Goal: Use online tool/utility: Use online tool/utility

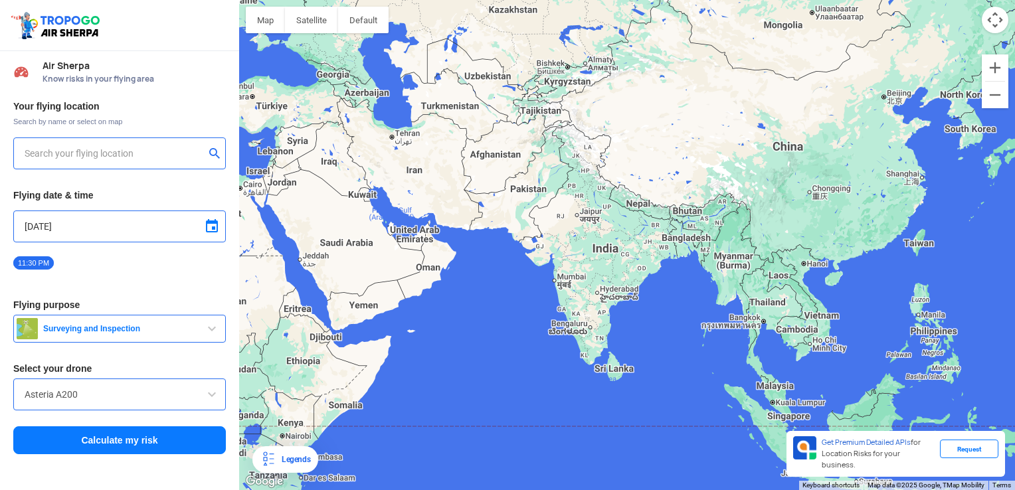
click at [159, 147] on input "text" at bounding box center [115, 153] width 180 height 16
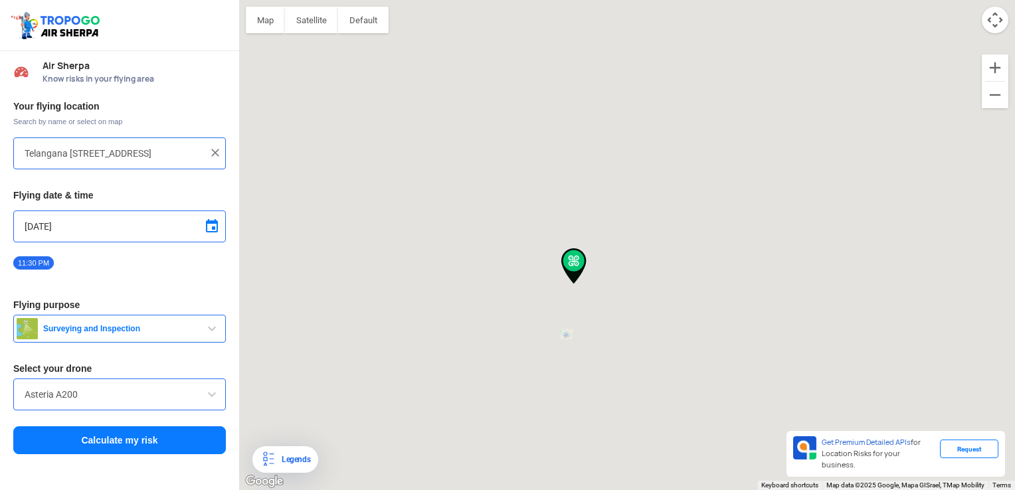
type input "[STREET_ADDRESS]"
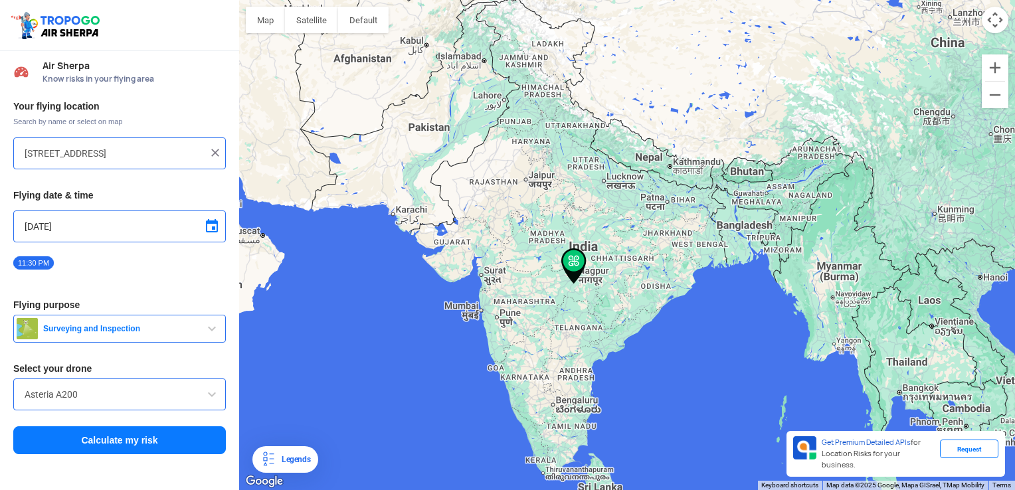
click at [213, 325] on span "button" at bounding box center [212, 329] width 16 height 16
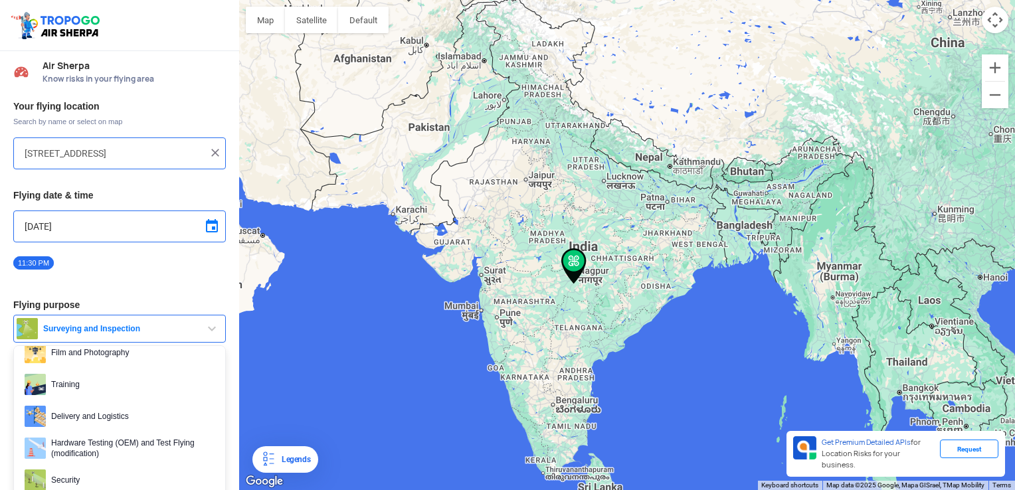
scroll to position [74, 0]
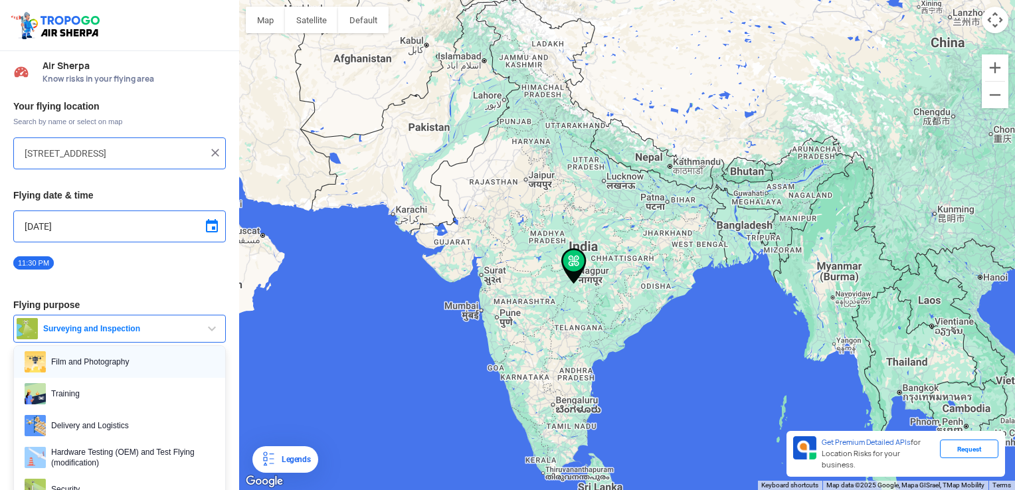
click at [128, 364] on span "Film and Photography" at bounding box center [130, 361] width 169 height 21
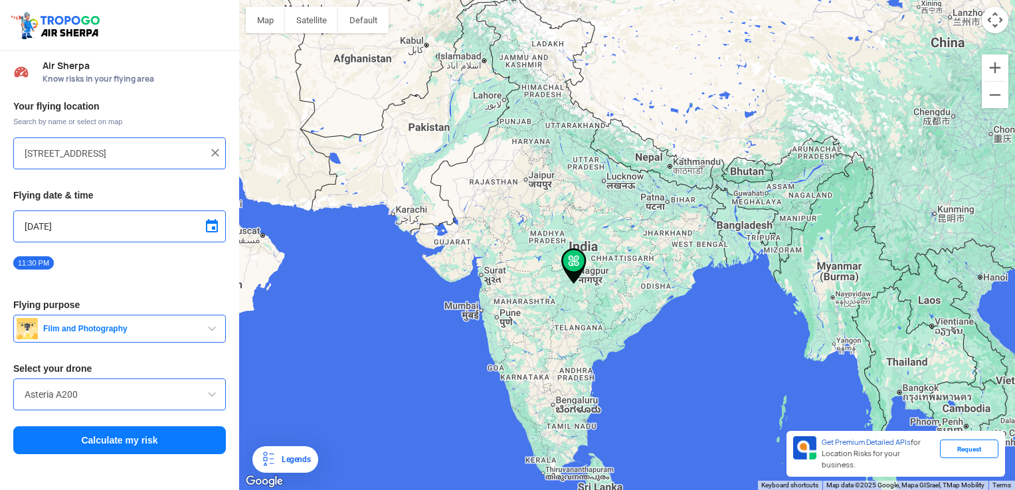
click at [213, 222] on span at bounding box center [212, 226] width 16 height 16
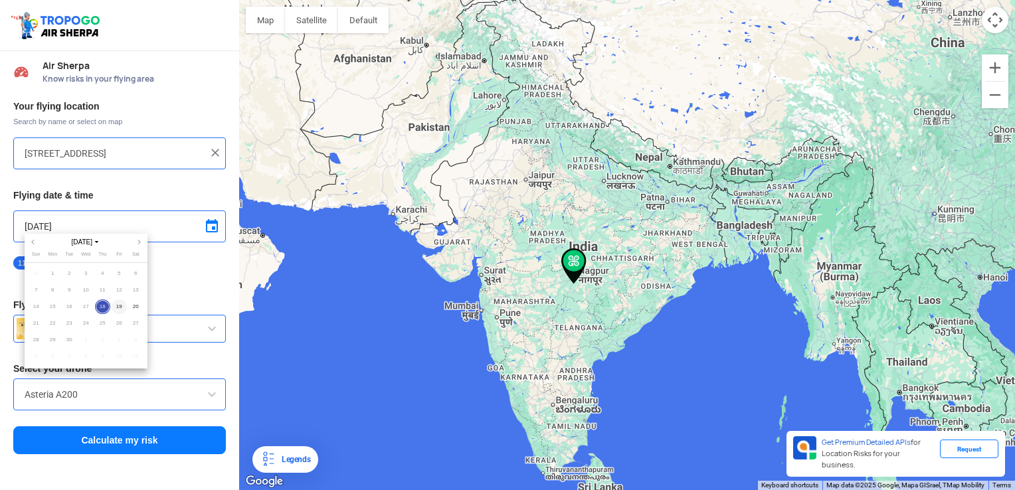
click at [117, 306] on span "19" at bounding box center [119, 307] width 15 height 15
type input "[DATE]"
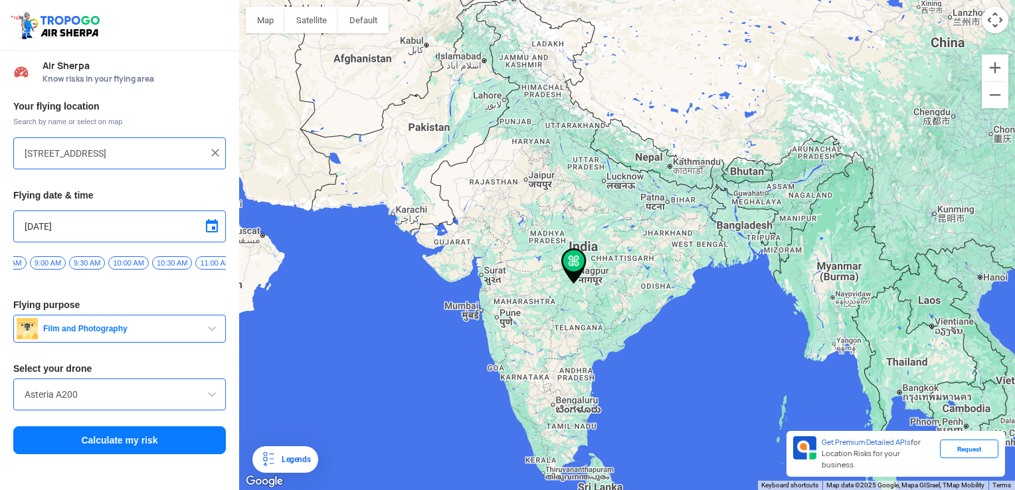
scroll to position [0, 673]
click at [104, 263] on span "9:30 AM" at bounding box center [116, 262] width 36 height 13
click at [122, 440] on button "Calculate my risk" at bounding box center [119, 440] width 213 height 28
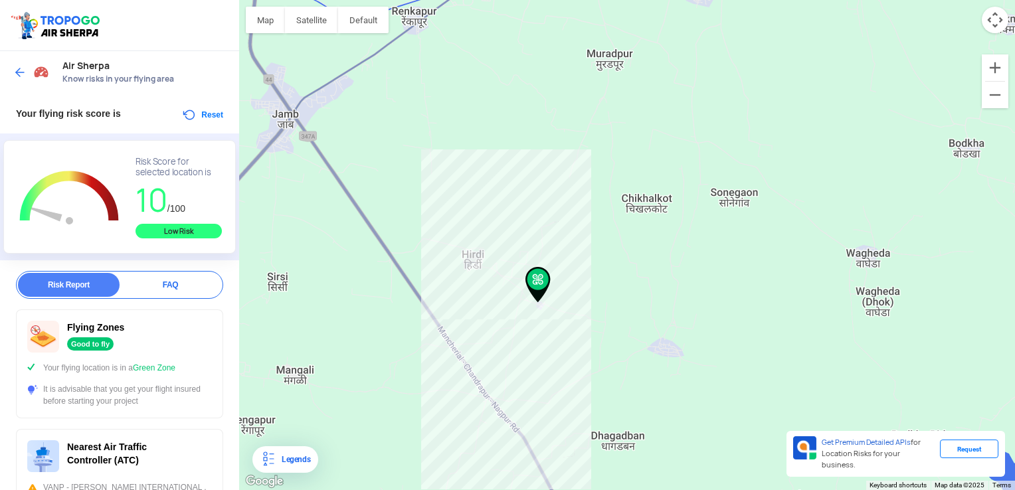
click at [17, 68] on img at bounding box center [19, 72] width 13 height 13
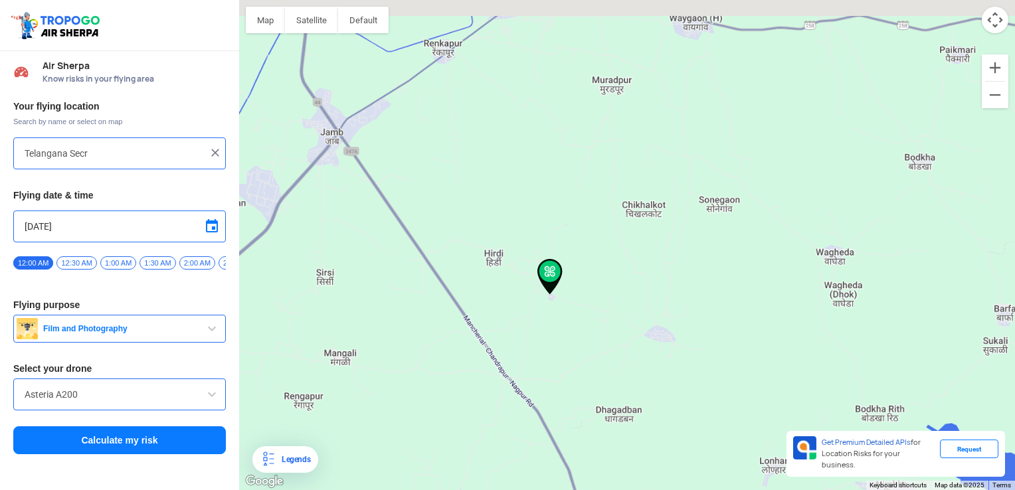
type input "[STREET_ADDRESS]"
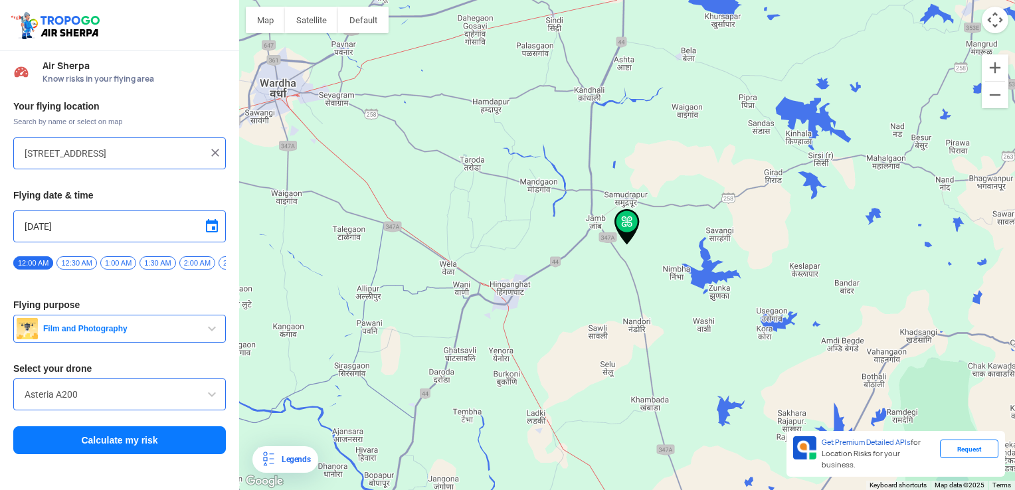
click at [219, 153] on img at bounding box center [215, 152] width 13 height 13
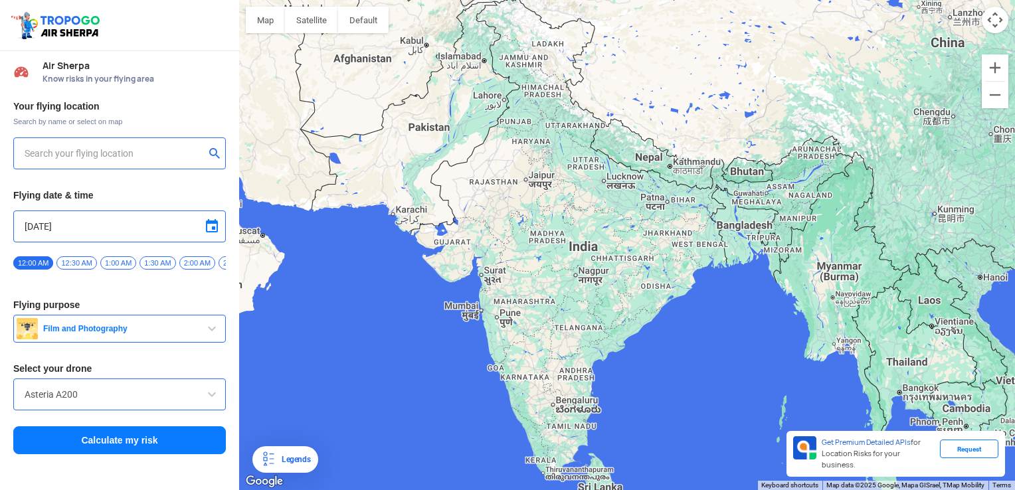
click at [133, 150] on input "text" at bounding box center [115, 153] width 180 height 16
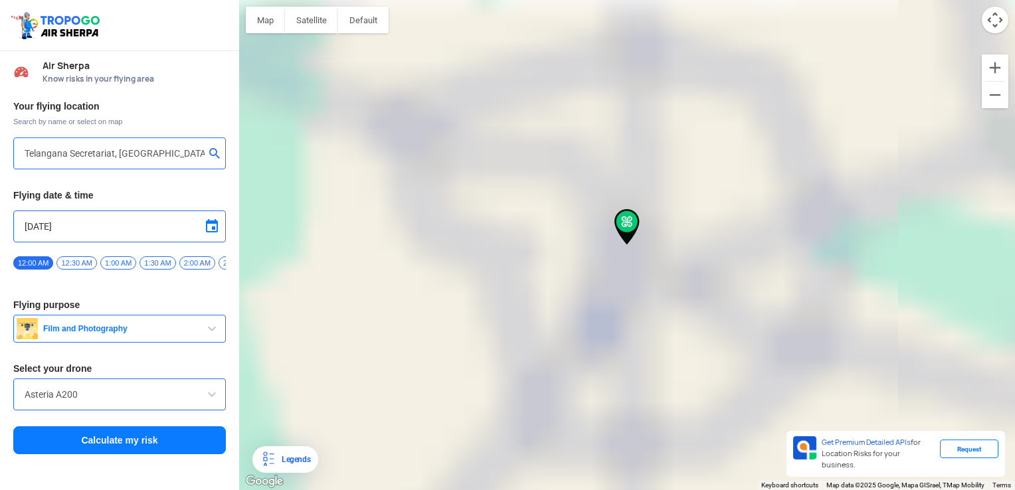
type input "Telangana [STREET_ADDRESS]"
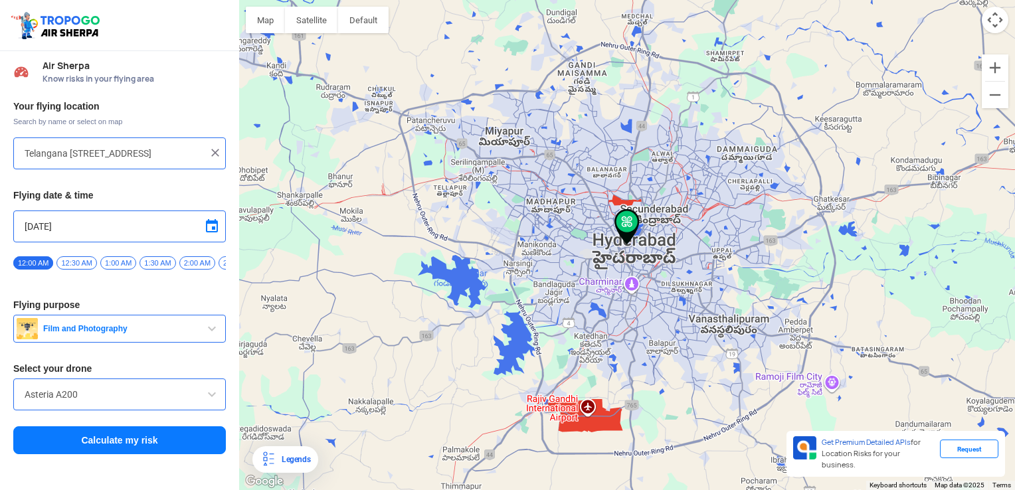
drag, startPoint x: 30, startPoint y: 283, endPoint x: 62, endPoint y: 276, distance: 32.6
click at [62, 276] on div "12:00 AM 12:30 AM 1:00 AM 1:30 AM 2:00 AM 2:30 AM 3:00 AM 3:30 AM 4:00 AM 4:30 …" at bounding box center [119, 267] width 213 height 23
click at [43, 285] on div "Your flying location Search by name or select on map [GEOGRAPHIC_DATA] [STREET_…" at bounding box center [119, 278] width 239 height 369
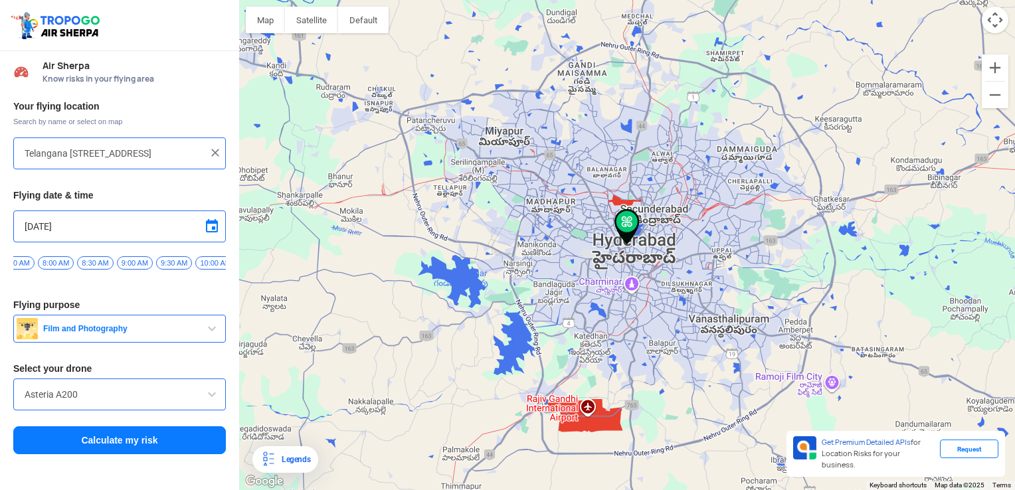
click at [128, 262] on span "9:00 AM" at bounding box center [135, 262] width 36 height 13
click at [101, 445] on button "Calculate my risk" at bounding box center [119, 440] width 213 height 28
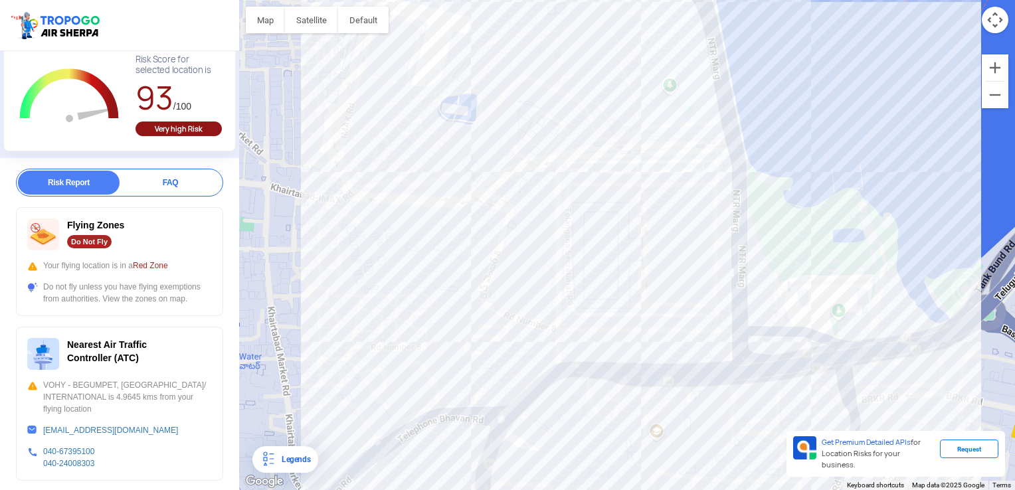
scroll to position [0, 0]
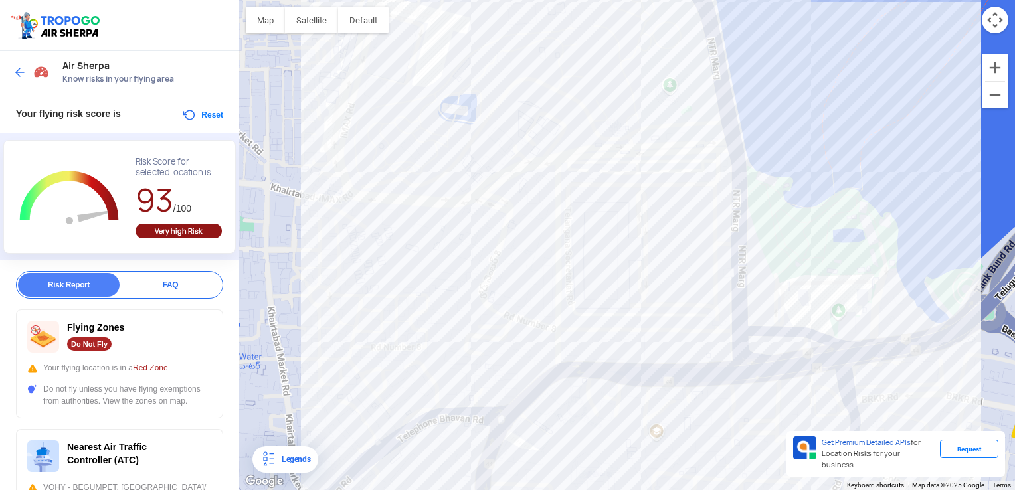
click at [16, 68] on img at bounding box center [19, 72] width 13 height 13
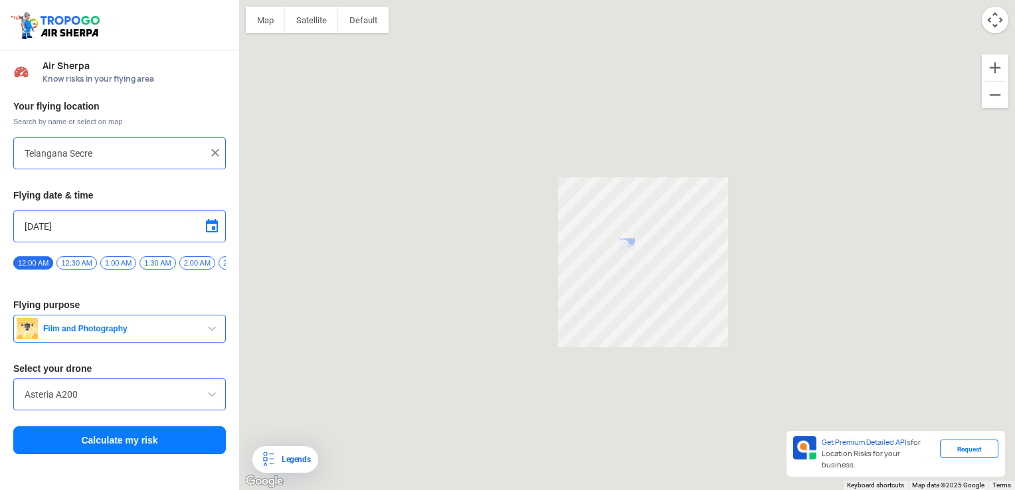
type input "Telangana [STREET_ADDRESS]"
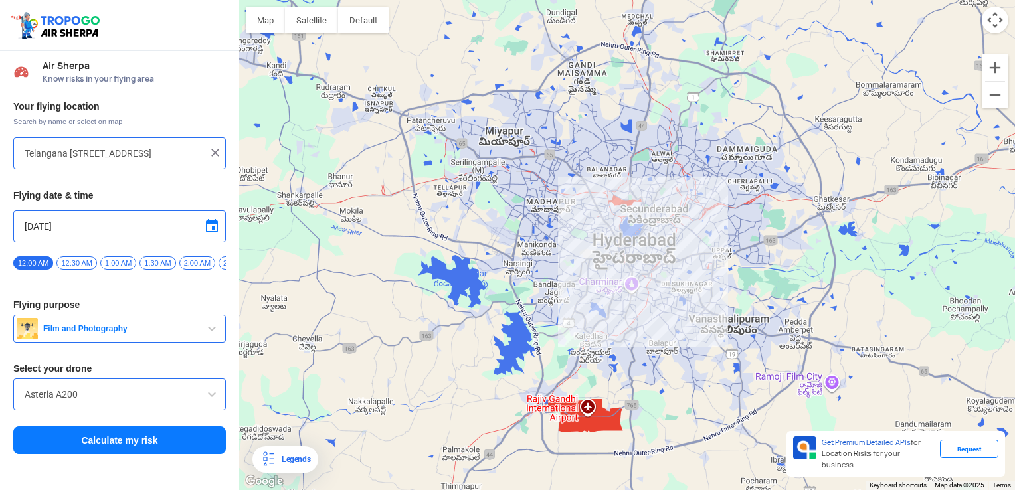
click at [104, 450] on button "Calculate my risk" at bounding box center [119, 440] width 213 height 28
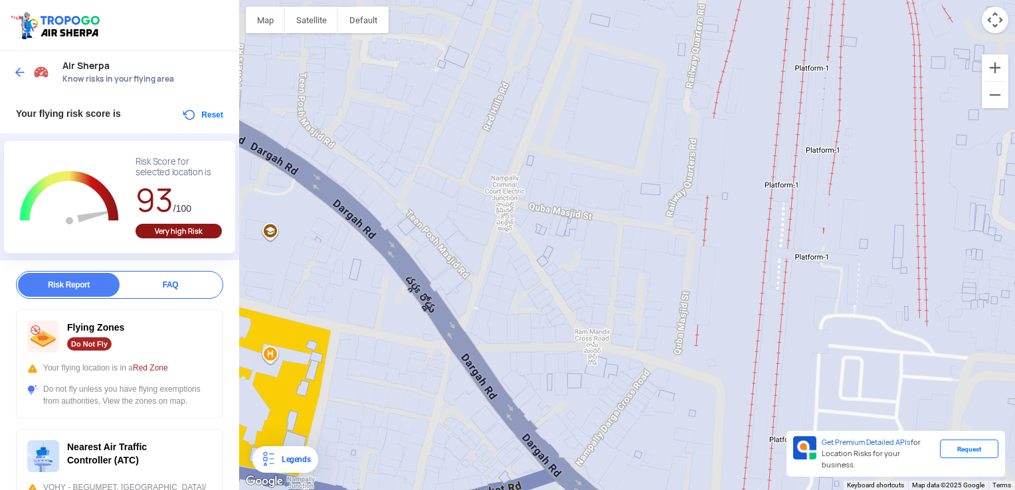
click at [767, 230] on div at bounding box center [627, 245] width 776 height 490
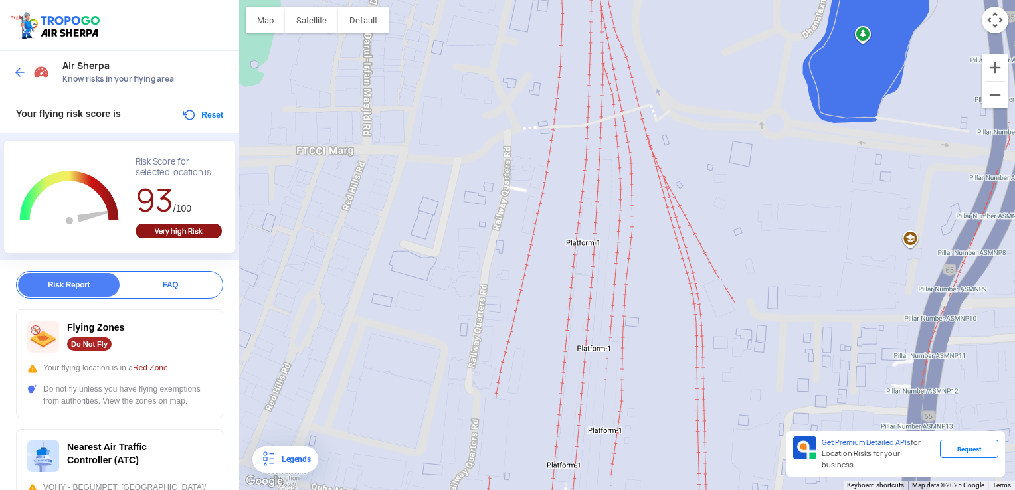
drag, startPoint x: 767, startPoint y: 230, endPoint x: 545, endPoint y: 519, distance: 364.6
click at [545, 479] on html "Location Risk Score Air Sherpa Know risks in your flying area Your flying risk …" at bounding box center [507, 245] width 1015 height 490
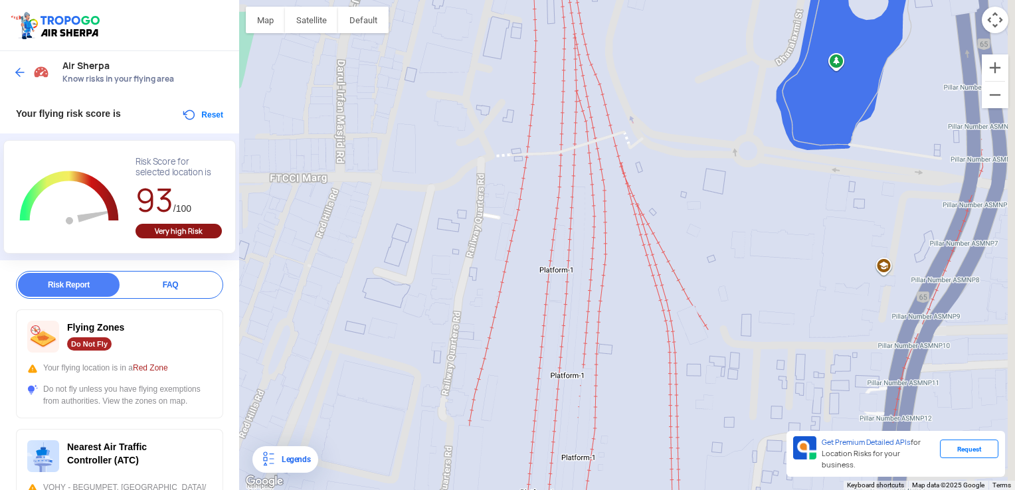
drag, startPoint x: 675, startPoint y: 171, endPoint x: 660, endPoint y: 191, distance: 24.7
click at [660, 191] on div at bounding box center [627, 245] width 776 height 490
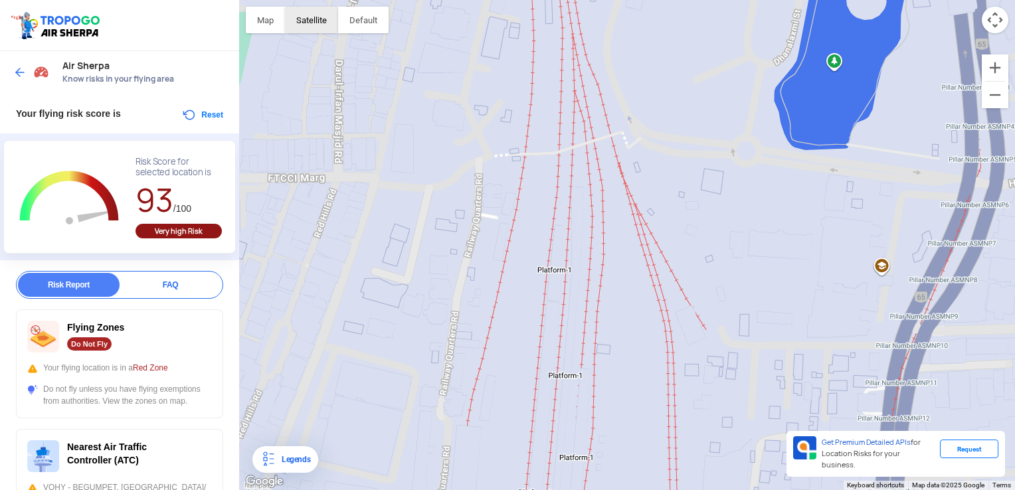
click at [305, 27] on button "Satellite" at bounding box center [311, 20] width 53 height 27
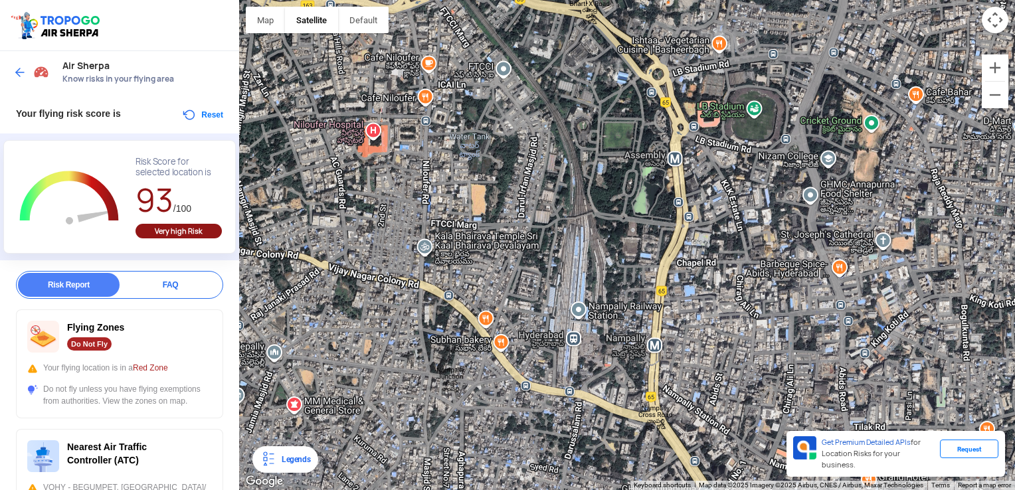
click at [372, 128] on div at bounding box center [627, 245] width 776 height 490
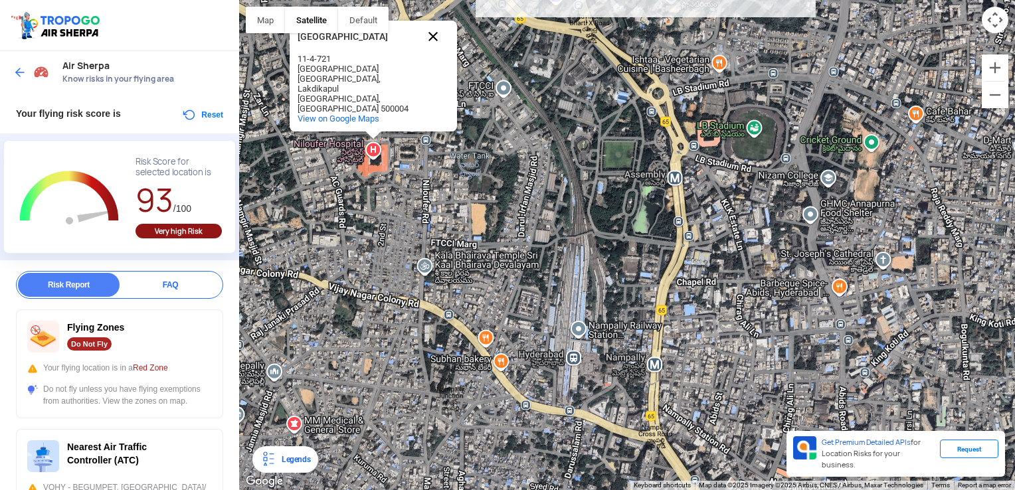
click at [433, 52] on button "Close" at bounding box center [433, 37] width 32 height 32
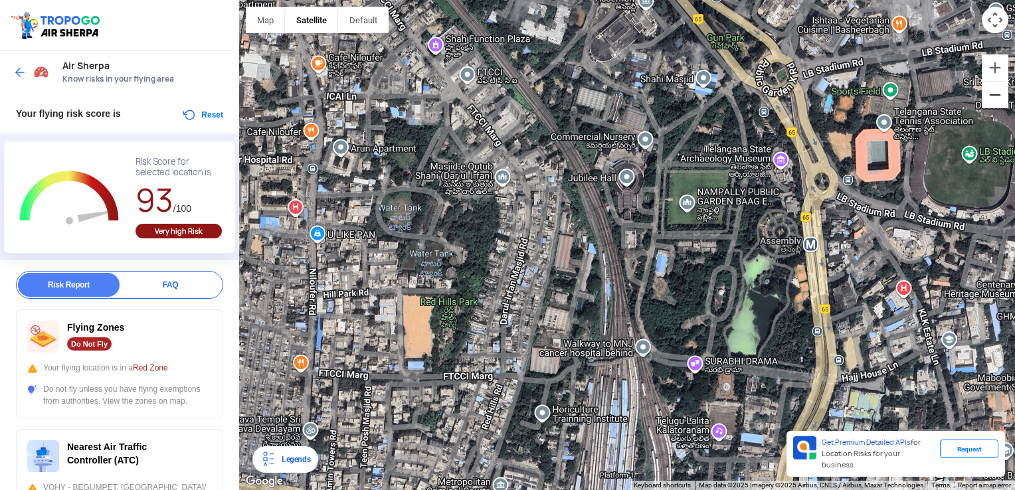
click at [991, 90] on button "Zoom out" at bounding box center [995, 95] width 27 height 27
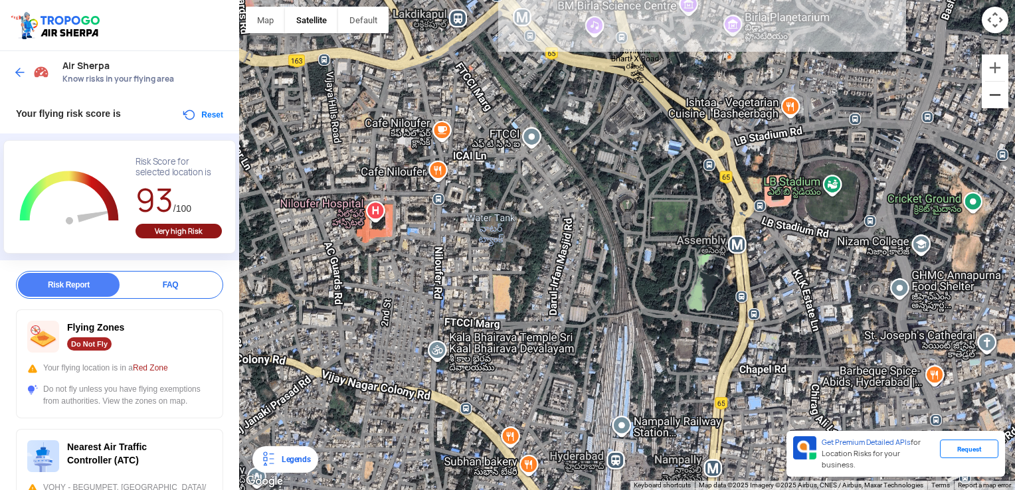
click at [991, 90] on button "Zoom out" at bounding box center [995, 95] width 27 height 27
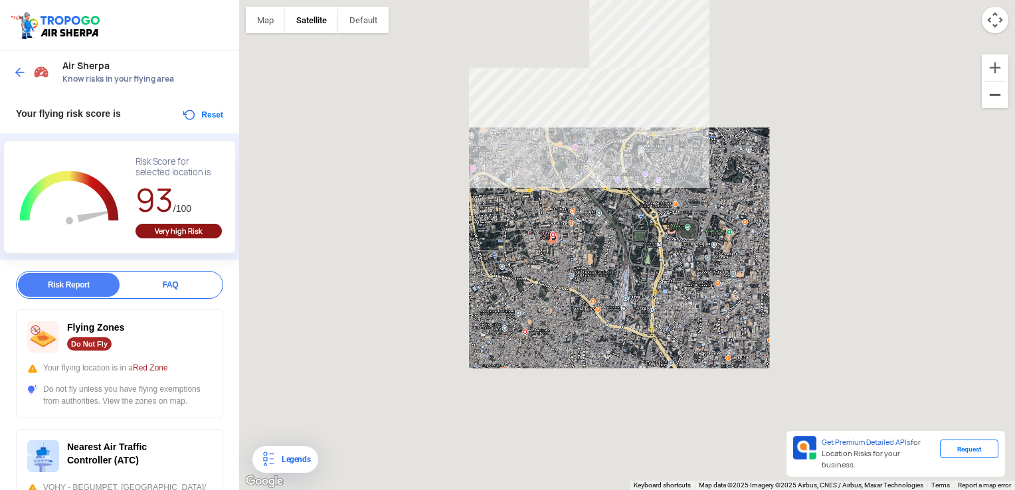
click at [991, 90] on button "Zoom out" at bounding box center [995, 95] width 27 height 27
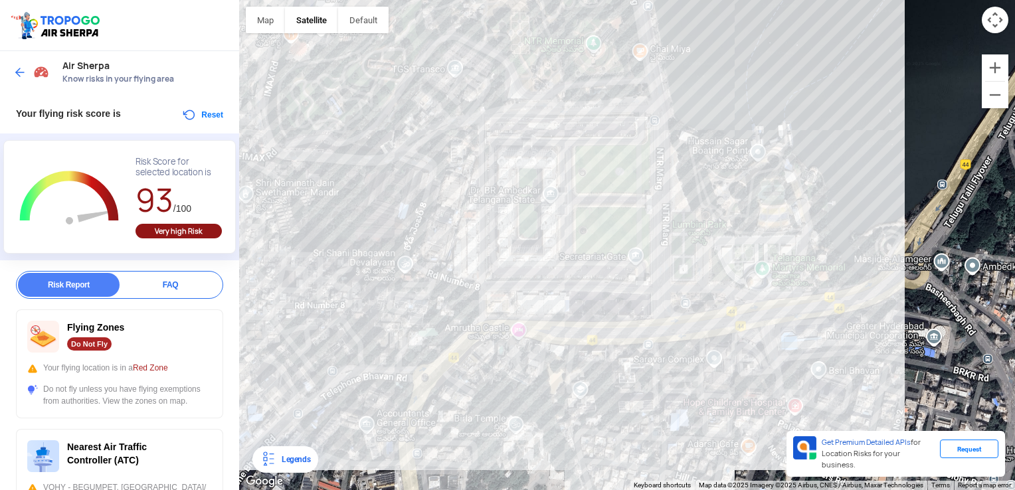
drag, startPoint x: 526, startPoint y: 352, endPoint x: 627, endPoint y: 121, distance: 252.2
click at [627, 121] on div at bounding box center [627, 245] width 776 height 490
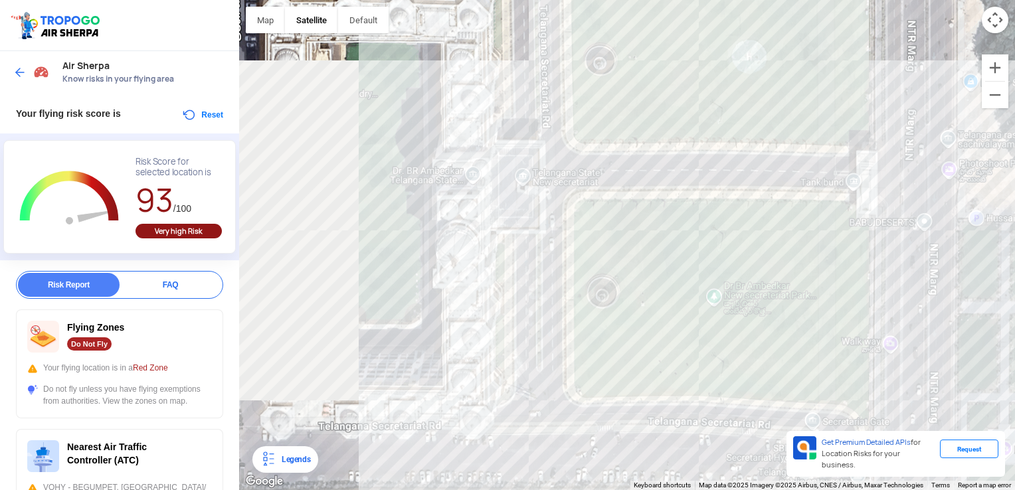
drag, startPoint x: 550, startPoint y: 180, endPoint x: 768, endPoint y: 126, distance: 224.4
click at [768, 126] on div at bounding box center [627, 245] width 776 height 490
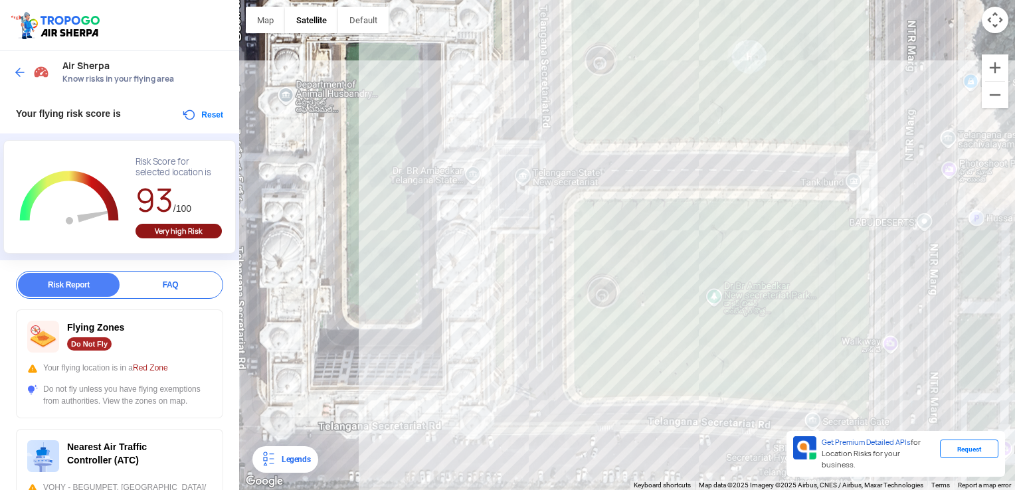
click at [470, 161] on div at bounding box center [627, 245] width 776 height 490
click at [185, 278] on div "FAQ" at bounding box center [171, 285] width 102 height 24
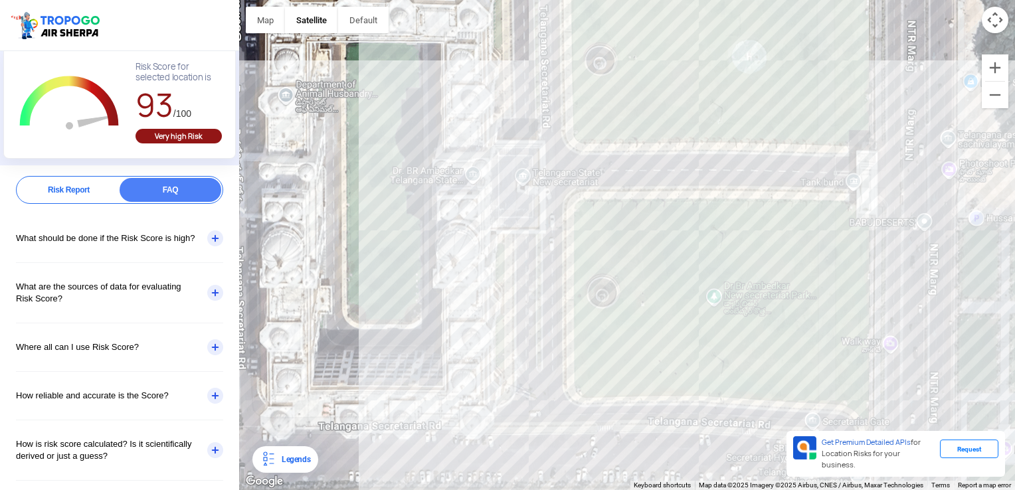
scroll to position [94, 0]
click at [212, 238] on div "What should be done if the Risk Score is high?" at bounding box center [119, 239] width 207 height 48
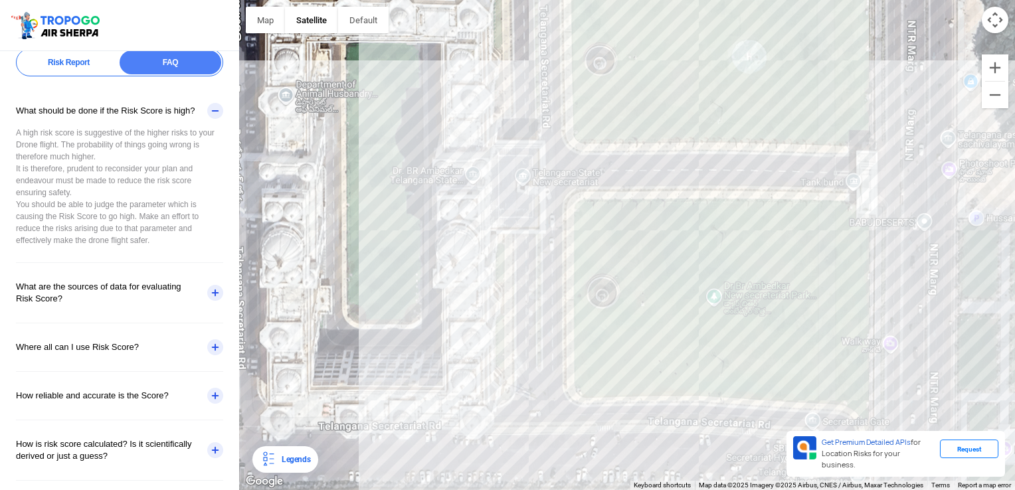
scroll to position [117, 0]
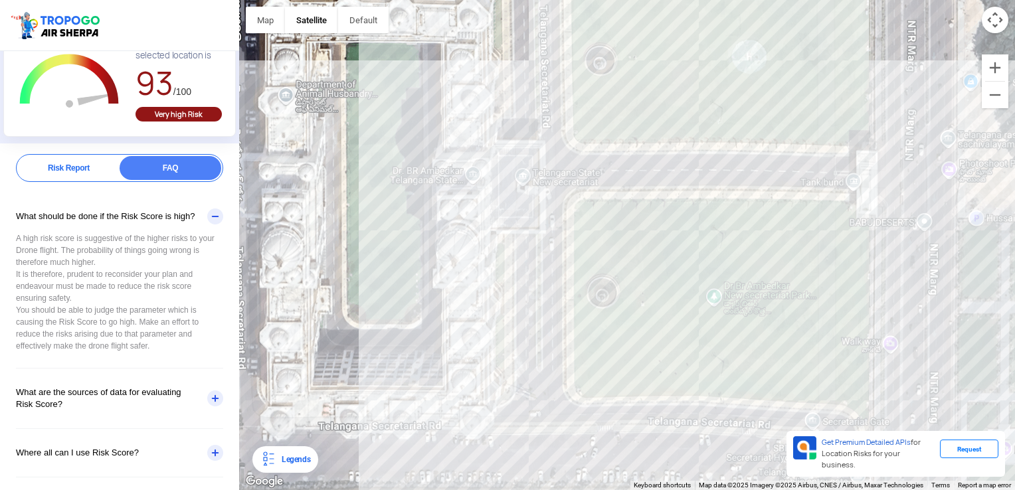
click at [83, 163] on div "Risk Report" at bounding box center [69, 168] width 102 height 24
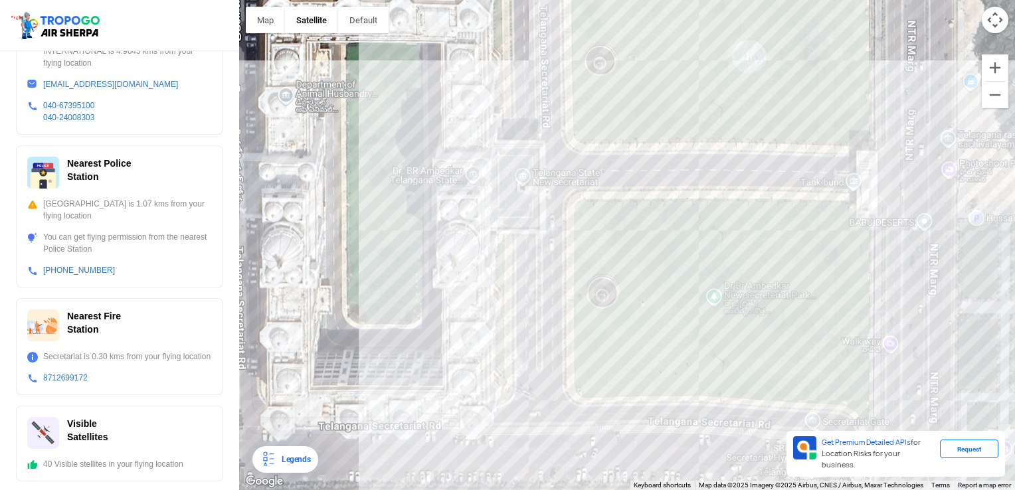
scroll to position [0, 0]
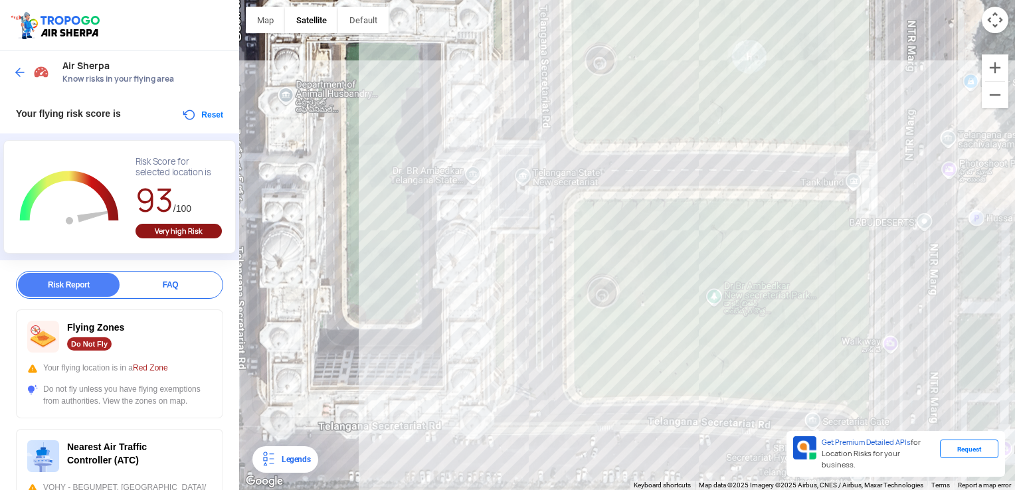
click at [21, 68] on img at bounding box center [19, 72] width 13 height 13
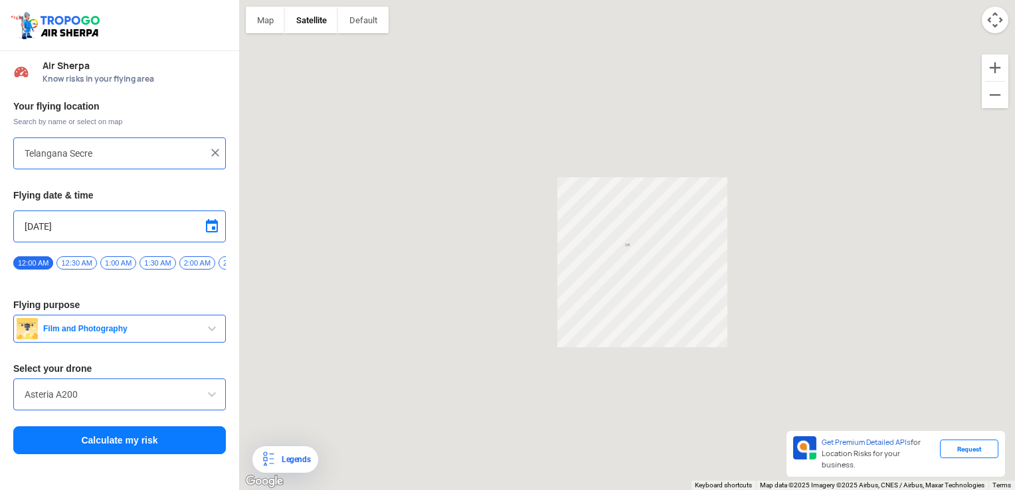
type input "Telangana [STREET_ADDRESS]"
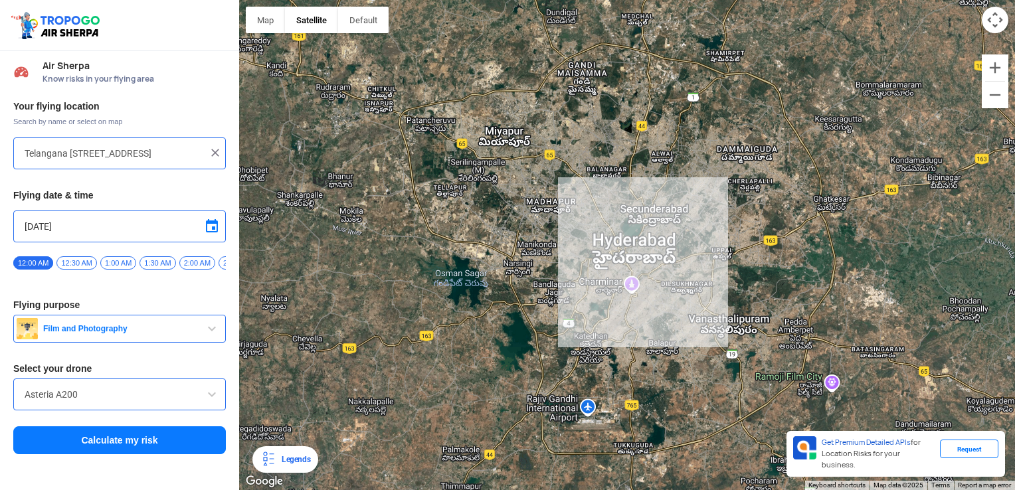
click at [199, 397] on input "Asteria A200" at bounding box center [120, 395] width 190 height 16
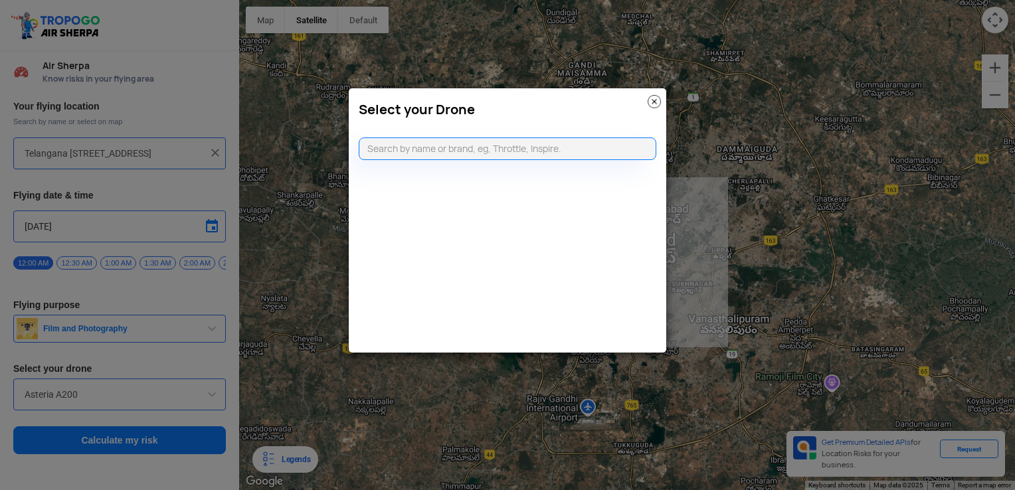
click at [211, 400] on modal-container "Select your Drone" at bounding box center [507, 245] width 1015 height 490
click at [654, 98] on img at bounding box center [653, 101] width 13 height 13
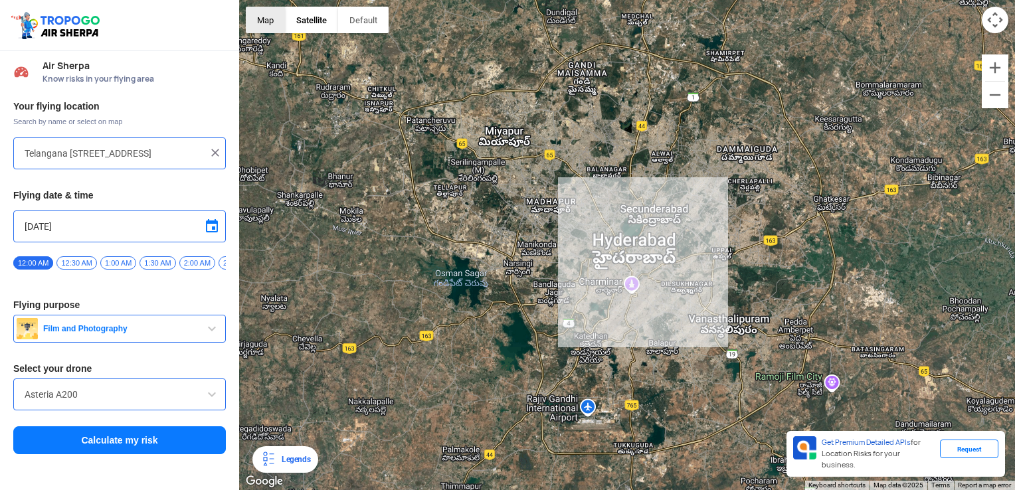
click at [271, 20] on button "Map" at bounding box center [265, 20] width 39 height 27
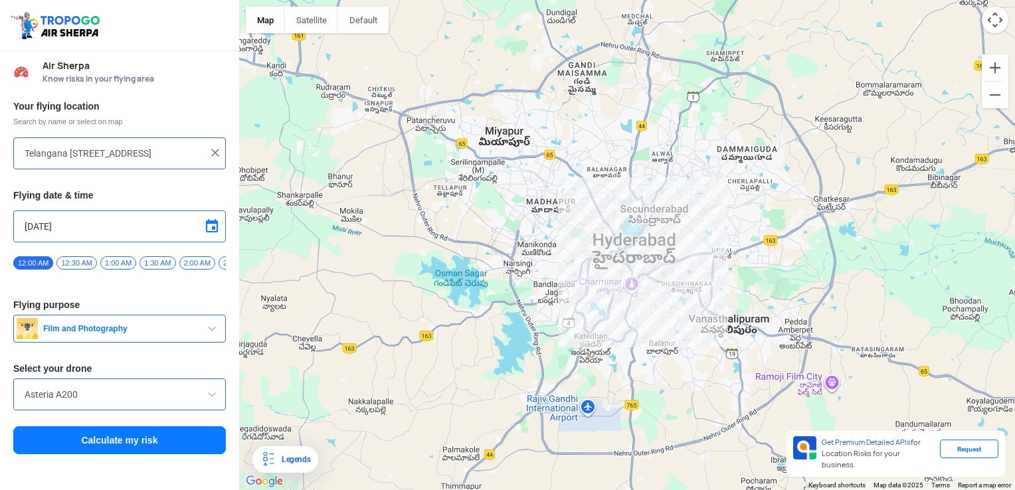
click at [213, 153] on img at bounding box center [215, 152] width 13 height 13
